Goal: Check status: Check status

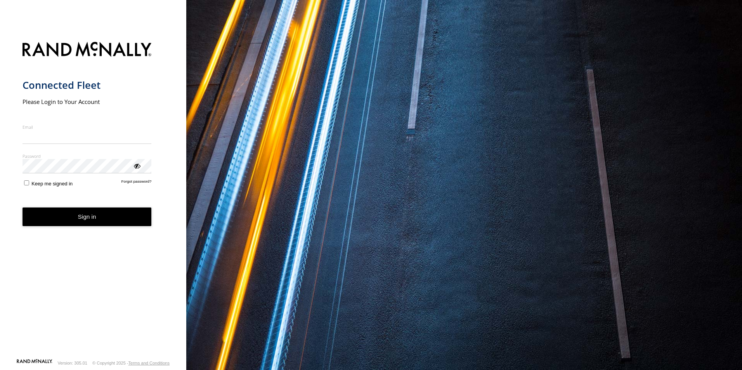
type input "**********"
click at [86, 224] on button "Sign in" at bounding box center [87, 217] width 129 height 19
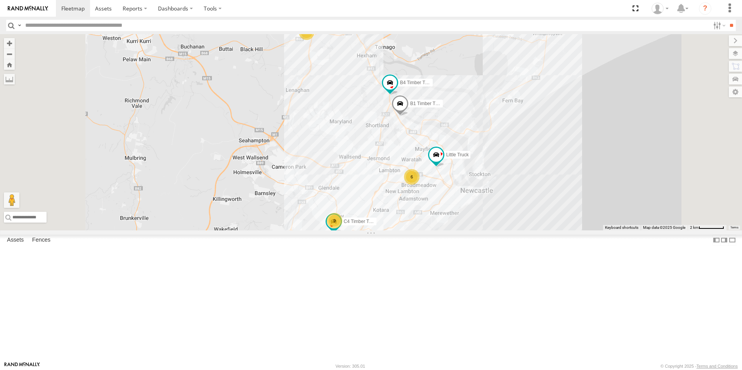
click at [0, 0] on div "B1 Timber Truck" at bounding box center [0, 0] width 0 height 0
